Goal: Book appointment/travel/reservation

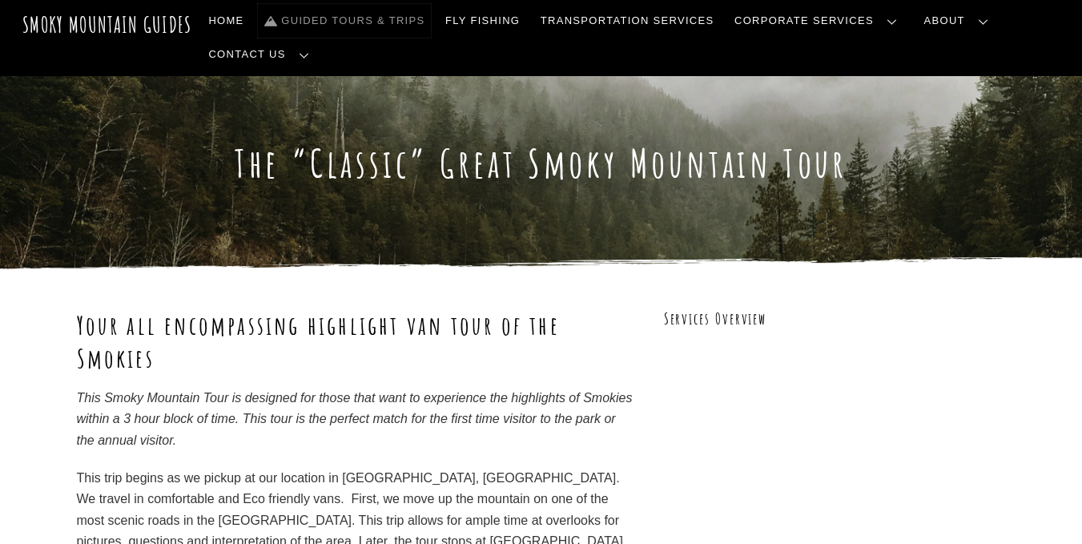
click at [397, 18] on link "Guided Tours & Trips" at bounding box center [344, 21] width 173 height 34
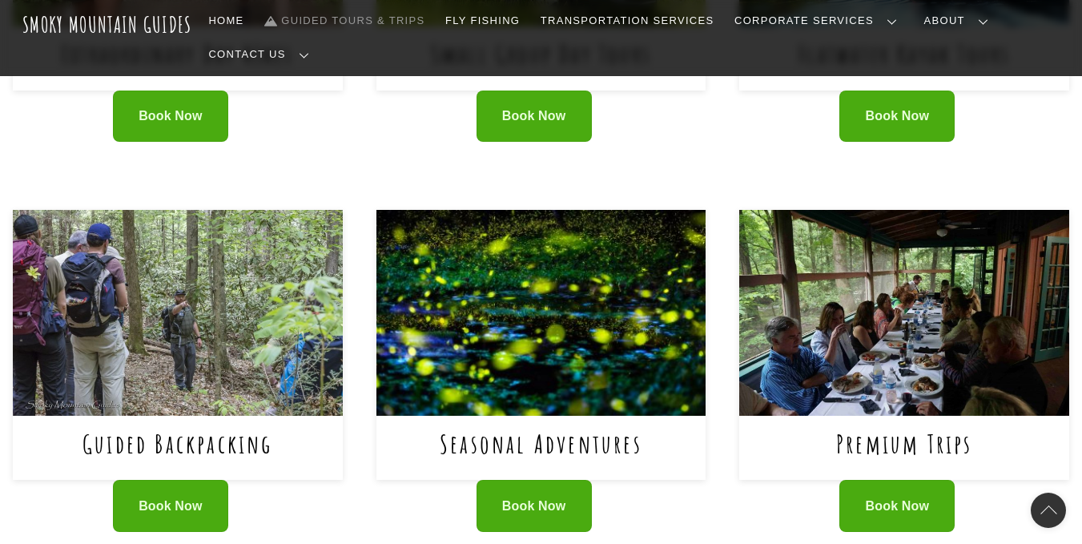
scroll to position [961, 0]
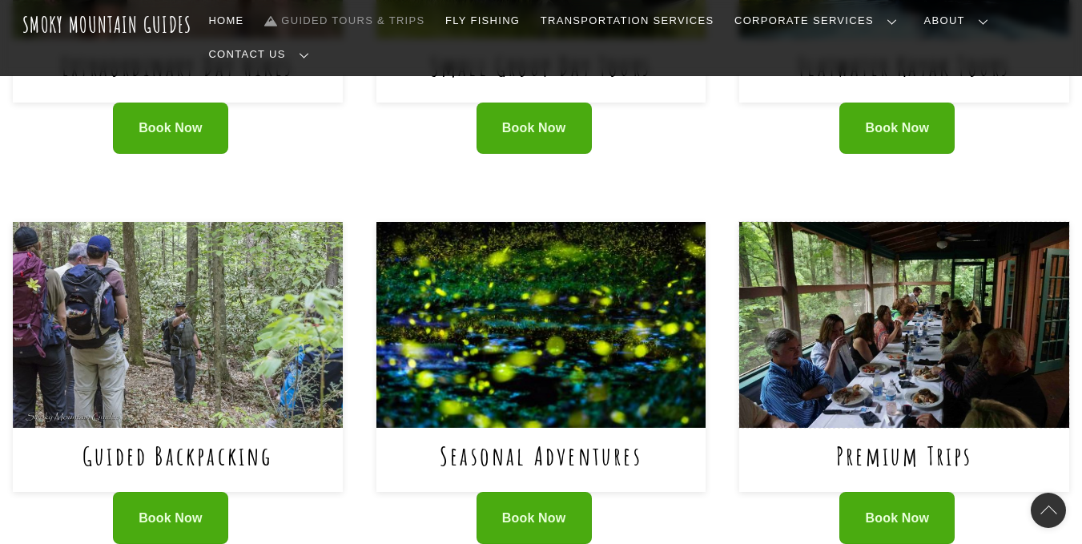
click at [862, 313] on img at bounding box center [905, 325] width 330 height 206
click at [879, 222] on img at bounding box center [905, 325] width 330 height 206
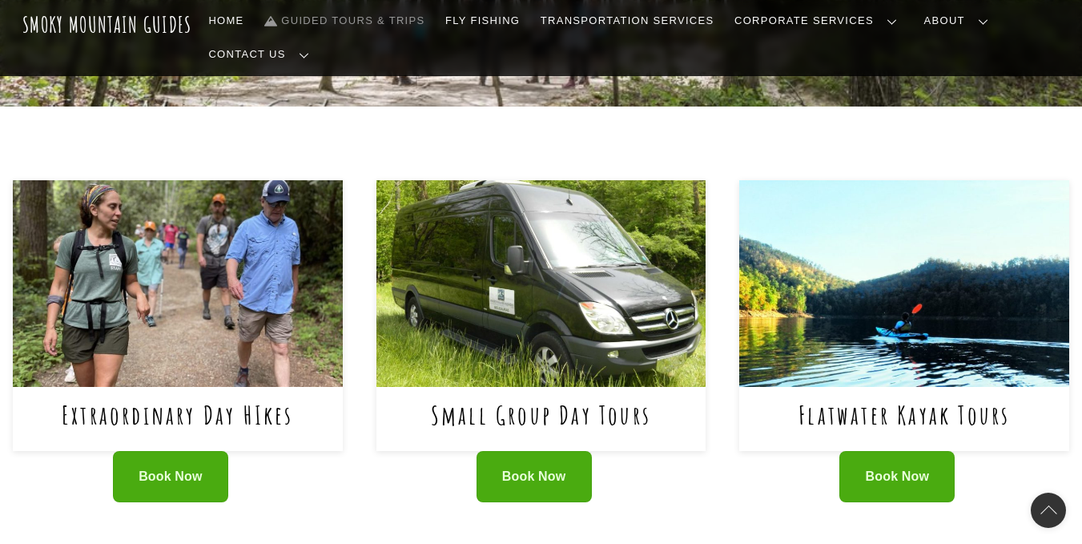
scroll to position [561, 0]
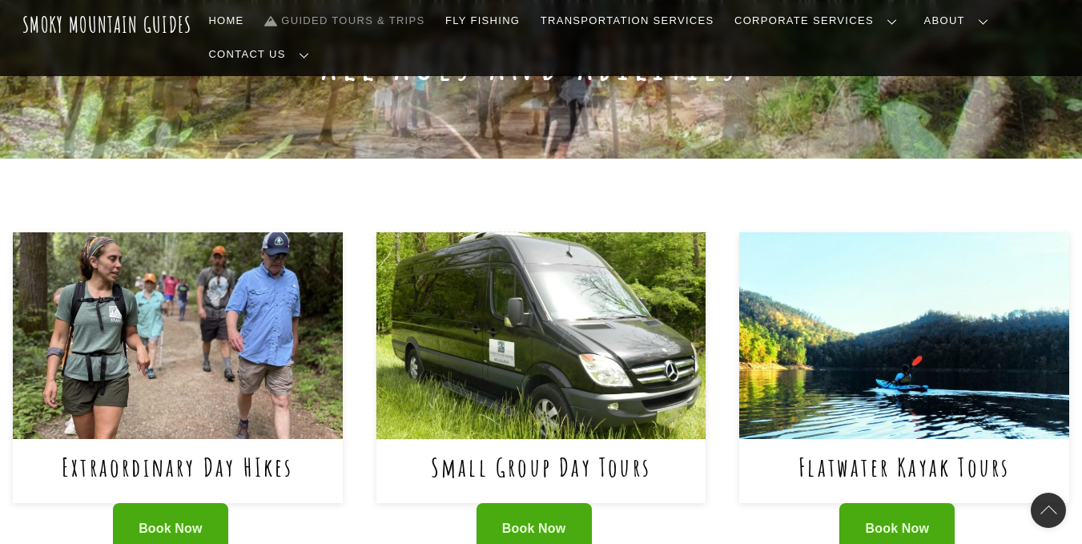
click at [547, 307] on img at bounding box center [542, 335] width 330 height 206
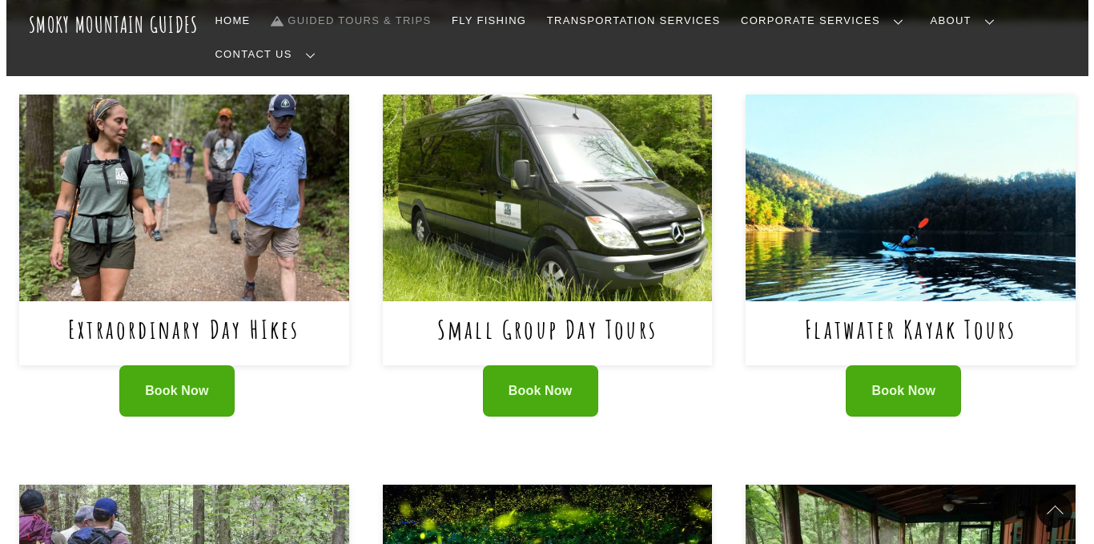
scroll to position [801, 0]
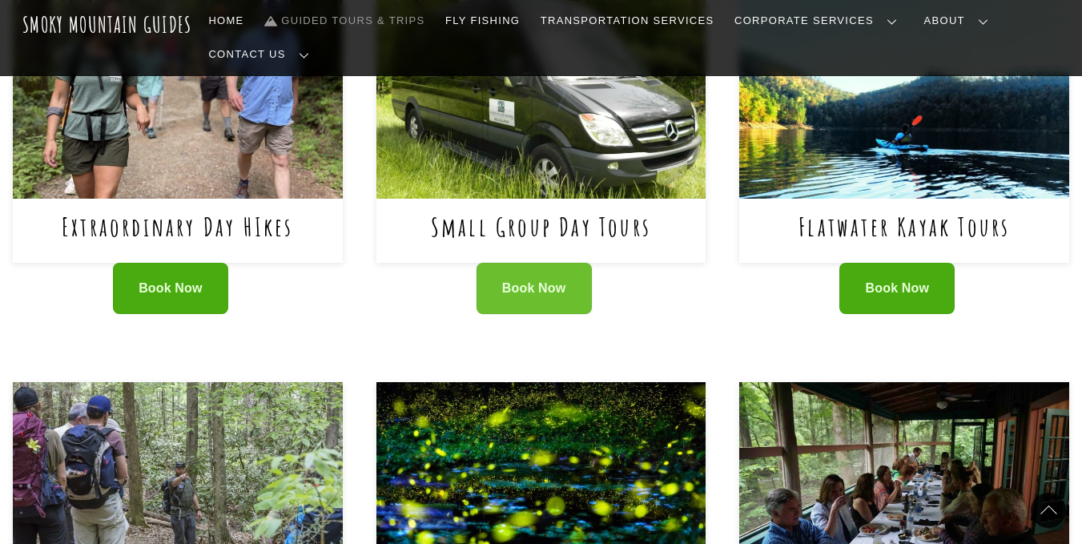
click at [523, 263] on link "Book Now" at bounding box center [534, 289] width 115 height 52
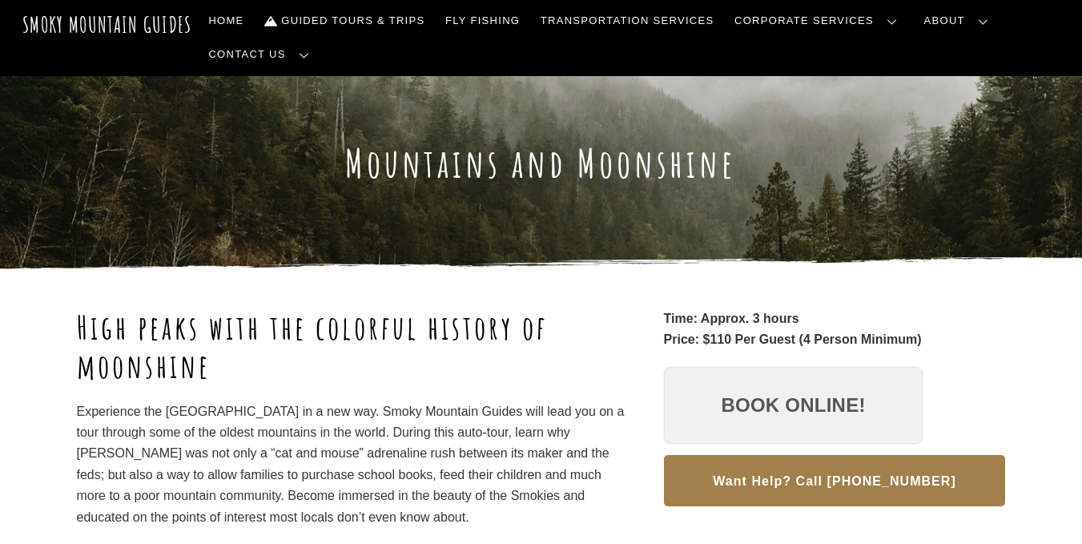
click at [745, 381] on link "Book Online!" at bounding box center [794, 405] width 260 height 77
